Goal: Transaction & Acquisition: Purchase product/service

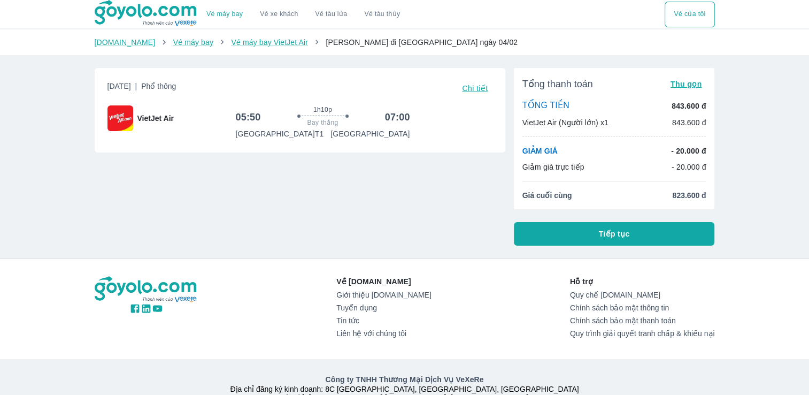
click at [377, 51] on div "[DOMAIN_NAME] Vé máy bay Vé máy bay VietJet Air Hồ Chí Minh đi [GEOGRAPHIC_DATA…" at bounding box center [404, 42] width 809 height 26
click at [369, 36] on div "[DOMAIN_NAME] Vé máy bay Vé máy bay VietJet Air Hồ Chí Minh đi [GEOGRAPHIC_DATA…" at bounding box center [404, 42] width 809 height 26
click at [361, 47] on span "[PERSON_NAME] đi [GEOGRAPHIC_DATA] ngày 04/02" at bounding box center [422, 42] width 192 height 9
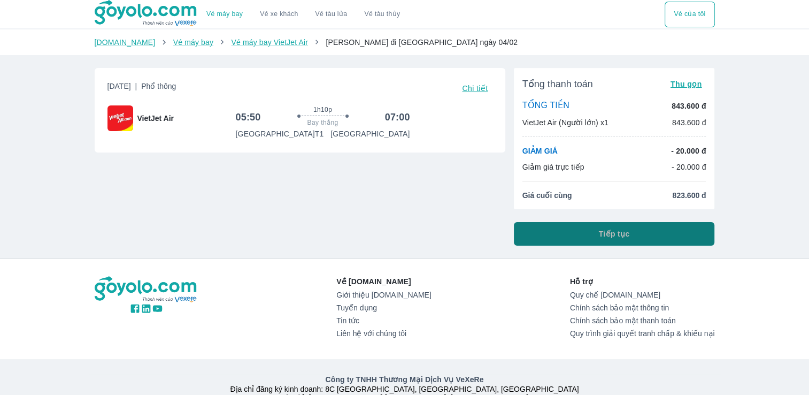
click at [638, 231] on button "Tiếp tục" at bounding box center [614, 234] width 201 height 24
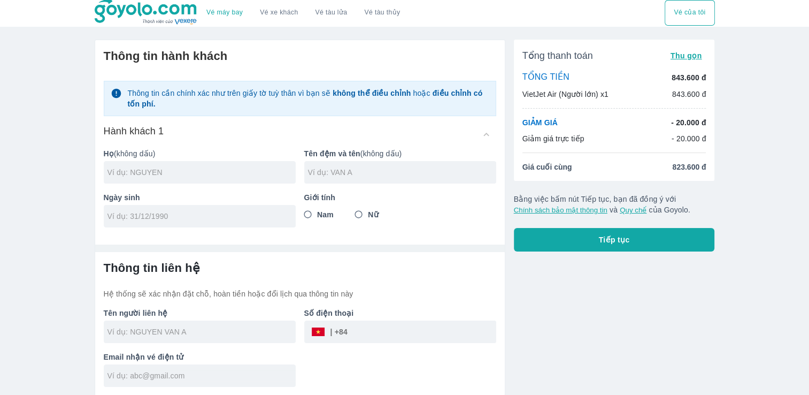
scroll to position [2, 0]
click at [167, 166] on input "text" at bounding box center [202, 171] width 188 height 11
type input "DANG"
click at [356, 173] on input "text" at bounding box center [402, 171] width 188 height 11
type input "[PERSON_NAME]"
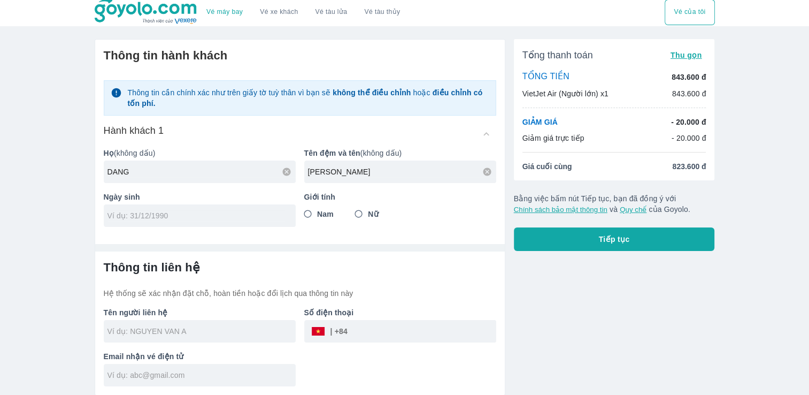
click at [186, 212] on input "tel" at bounding box center [197, 215] width 178 height 11
click at [186, 212] on input "07/10/0100" at bounding box center [197, 215] width 178 height 11
type input "0/01/01"
click at [230, 150] on p "Họ (không dấu)" at bounding box center [200, 153] width 192 height 11
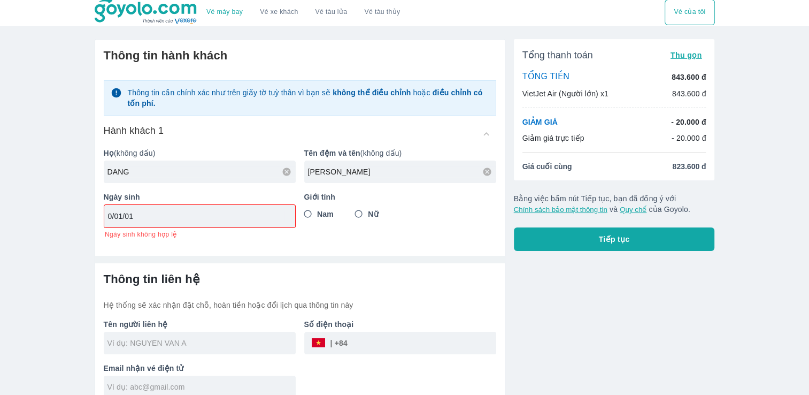
click at [157, 211] on input "0/01/01" at bounding box center [196, 216] width 177 height 11
drag, startPoint x: 151, startPoint y: 213, endPoint x: 103, endPoint y: 225, distance: 50.1
click at [104, 225] on div "0/01/01" at bounding box center [200, 216] width 192 height 24
click at [228, 212] on input "1/0" at bounding box center [196, 216] width 177 height 11
type input "1"
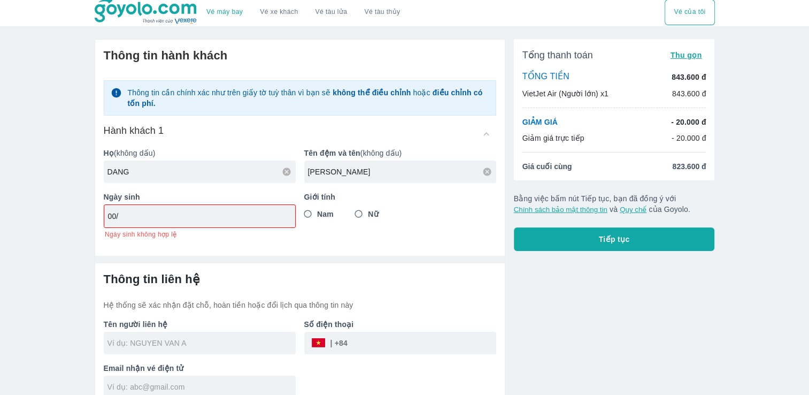
type input "0"
click at [363, 213] on input "Nữ" at bounding box center [358, 213] width 19 height 19
radio input "true"
click at [266, 261] on hr at bounding box center [300, 259] width 410 height 7
click at [202, 348] on div at bounding box center [200, 343] width 192 height 22
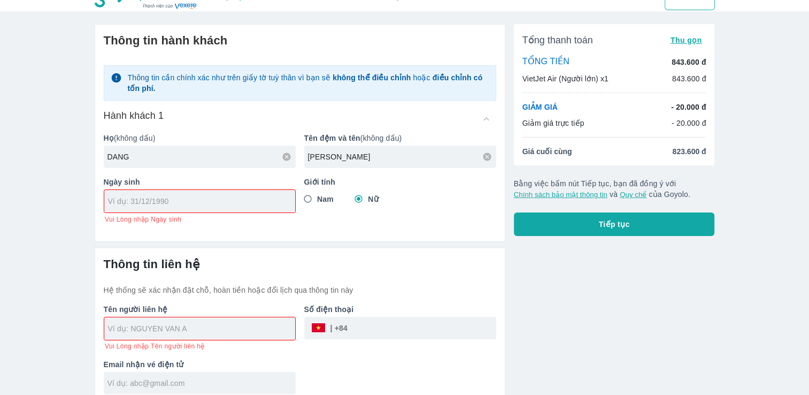
scroll to position [25, 0]
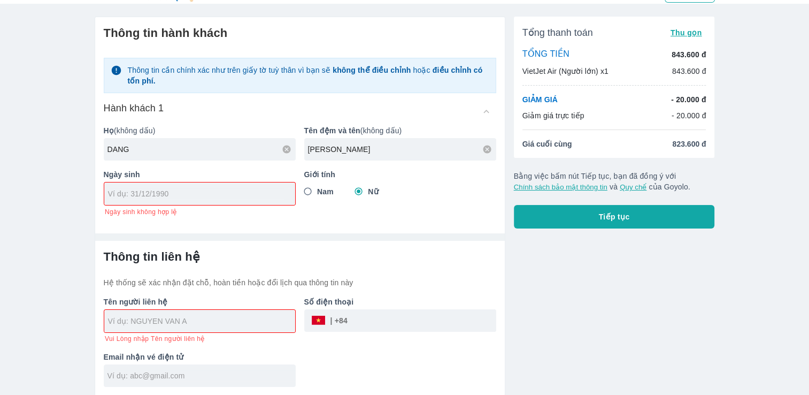
click at [165, 312] on div at bounding box center [199, 321] width 191 height 22
click at [167, 318] on input "text" at bounding box center [201, 321] width 187 height 11
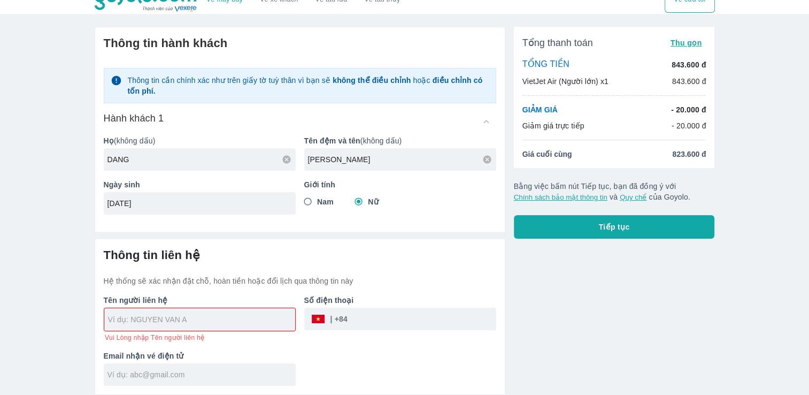
scroll to position [13, 0]
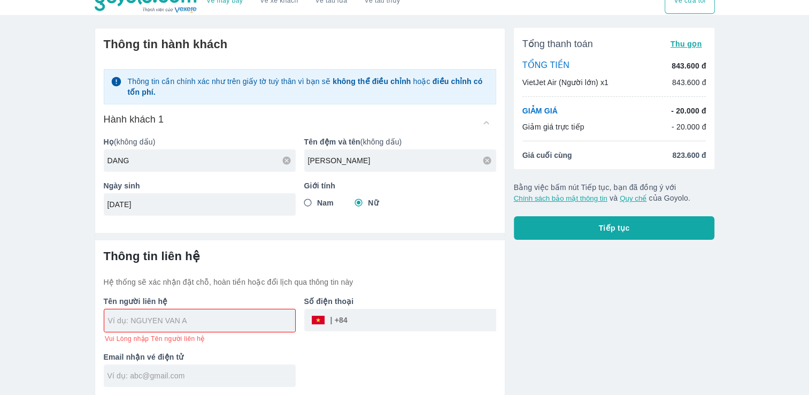
type input "[DATE]"
click at [195, 338] on span "Vui Lòng nhập Tên người liên hệ" at bounding box center [155, 338] width 100 height 9
type input "DANG [PERSON_NAME]"
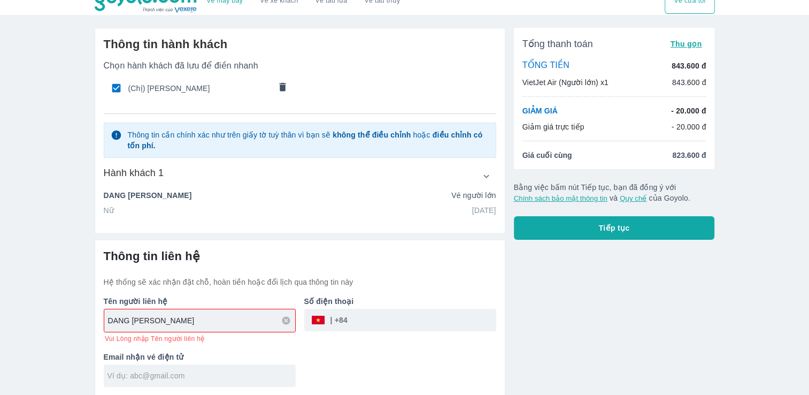
scroll to position [13, 0]
click at [184, 384] on div at bounding box center [200, 376] width 192 height 22
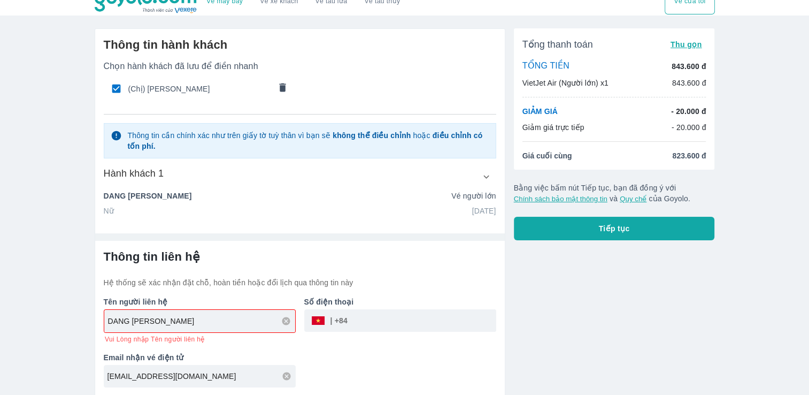
type input "[EMAIL_ADDRESS][DOMAIN_NAME]"
click at [374, 314] on input "tel" at bounding box center [422, 321] width 149 height 26
type input "0385717865"
click at [582, 226] on button "Tiếp tục" at bounding box center [614, 229] width 201 height 24
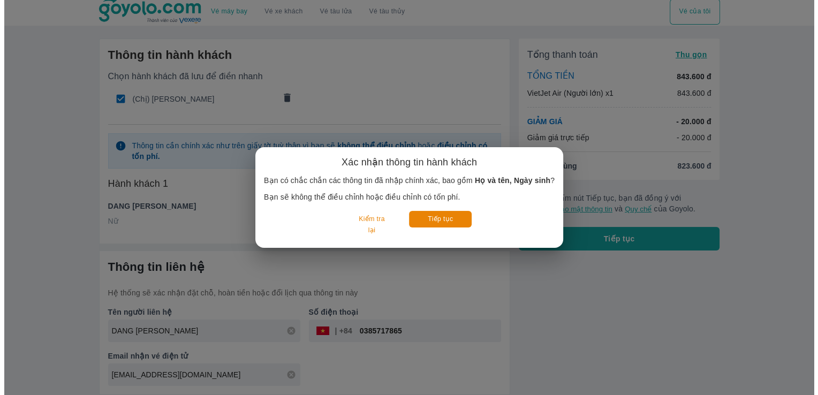
scroll to position [2, 0]
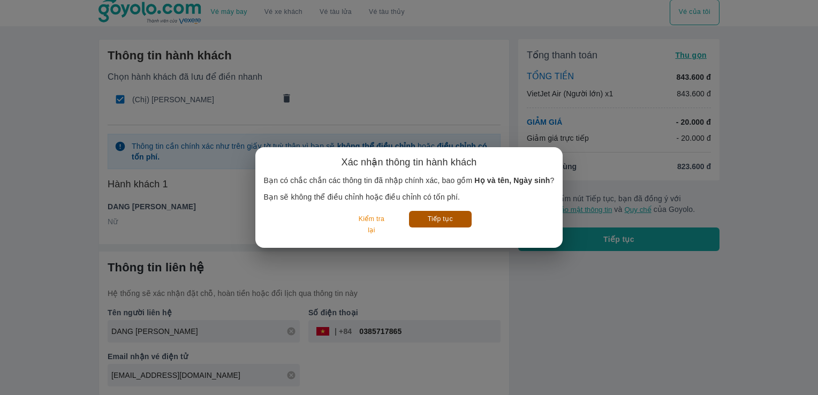
click at [430, 215] on button "Tiếp tục" at bounding box center [440, 219] width 63 height 17
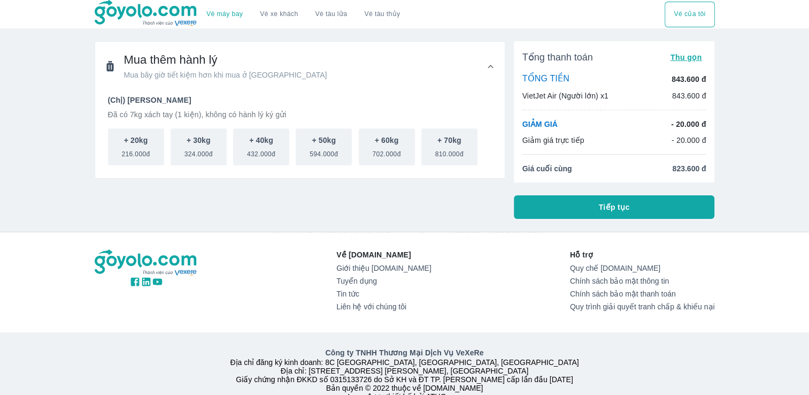
click at [676, 59] on span "Thu gọn" at bounding box center [687, 57] width 32 height 9
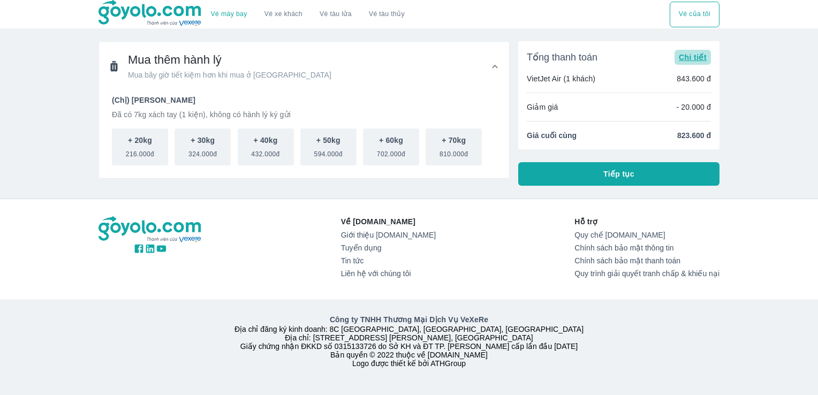
click at [676, 59] on button "Chi tiết" at bounding box center [692, 57] width 36 height 15
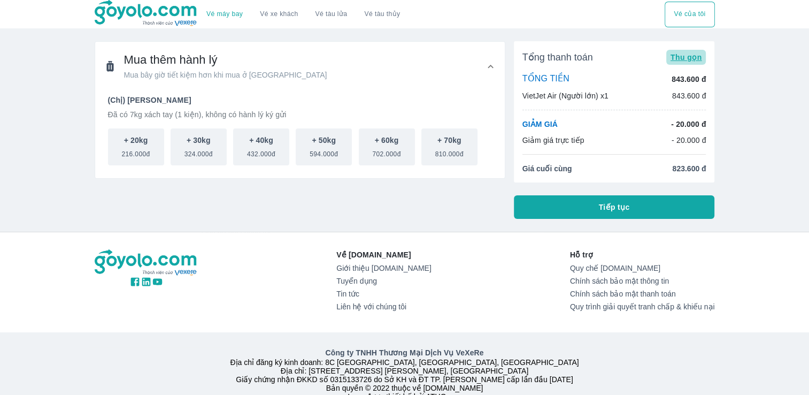
click at [676, 59] on span "Thu gọn" at bounding box center [687, 57] width 32 height 9
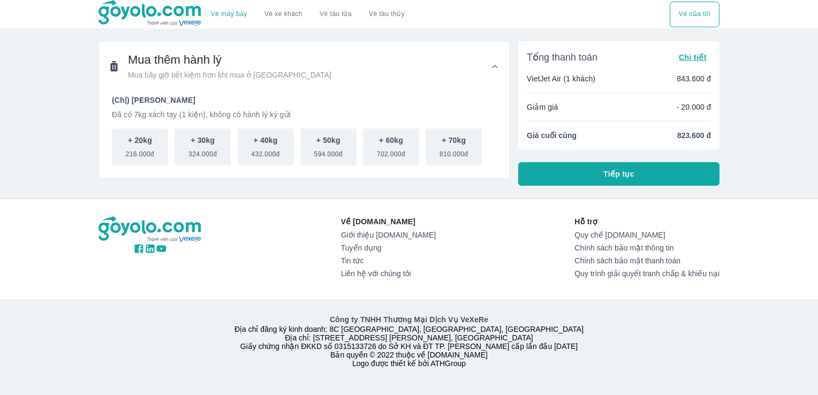
click at [523, 170] on button "Tiếp tục" at bounding box center [618, 174] width 201 height 24
